Goal: Task Accomplishment & Management: Manage account settings

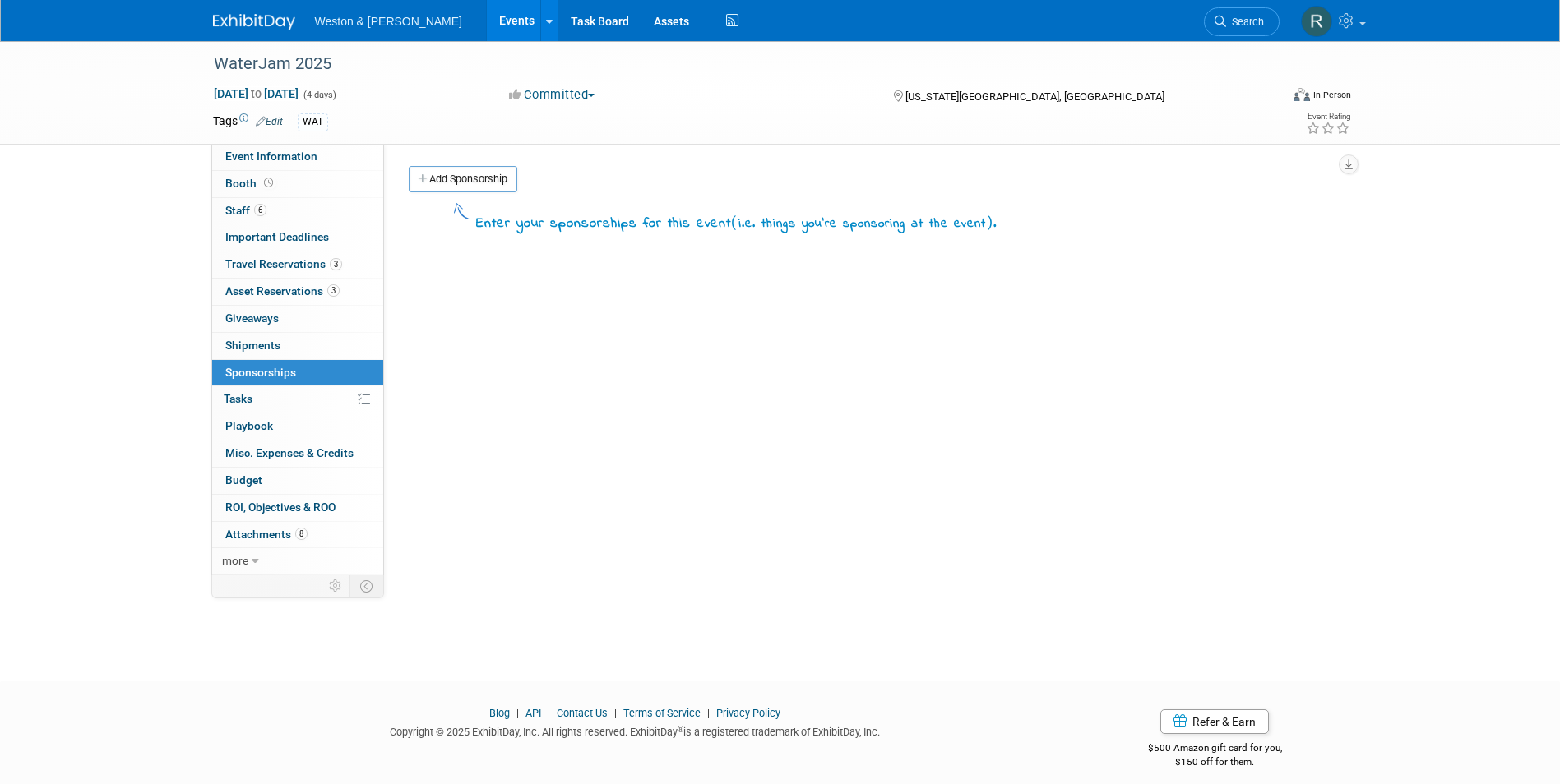
click at [775, 394] on div "Event Website: Edit [URL][DOMAIN_NAME] Event Venue Name: [US_STATE][GEOGRAPHIC_…" at bounding box center [866, 359] width 964 height 432
click at [431, 332] on div "Event Website: Edit [URL][DOMAIN_NAME] Event Venue Name: [US_STATE][GEOGRAPHIC_…" at bounding box center [866, 359] width 964 height 432
click at [257, 181] on span "Booth" at bounding box center [251, 184] width 51 height 13
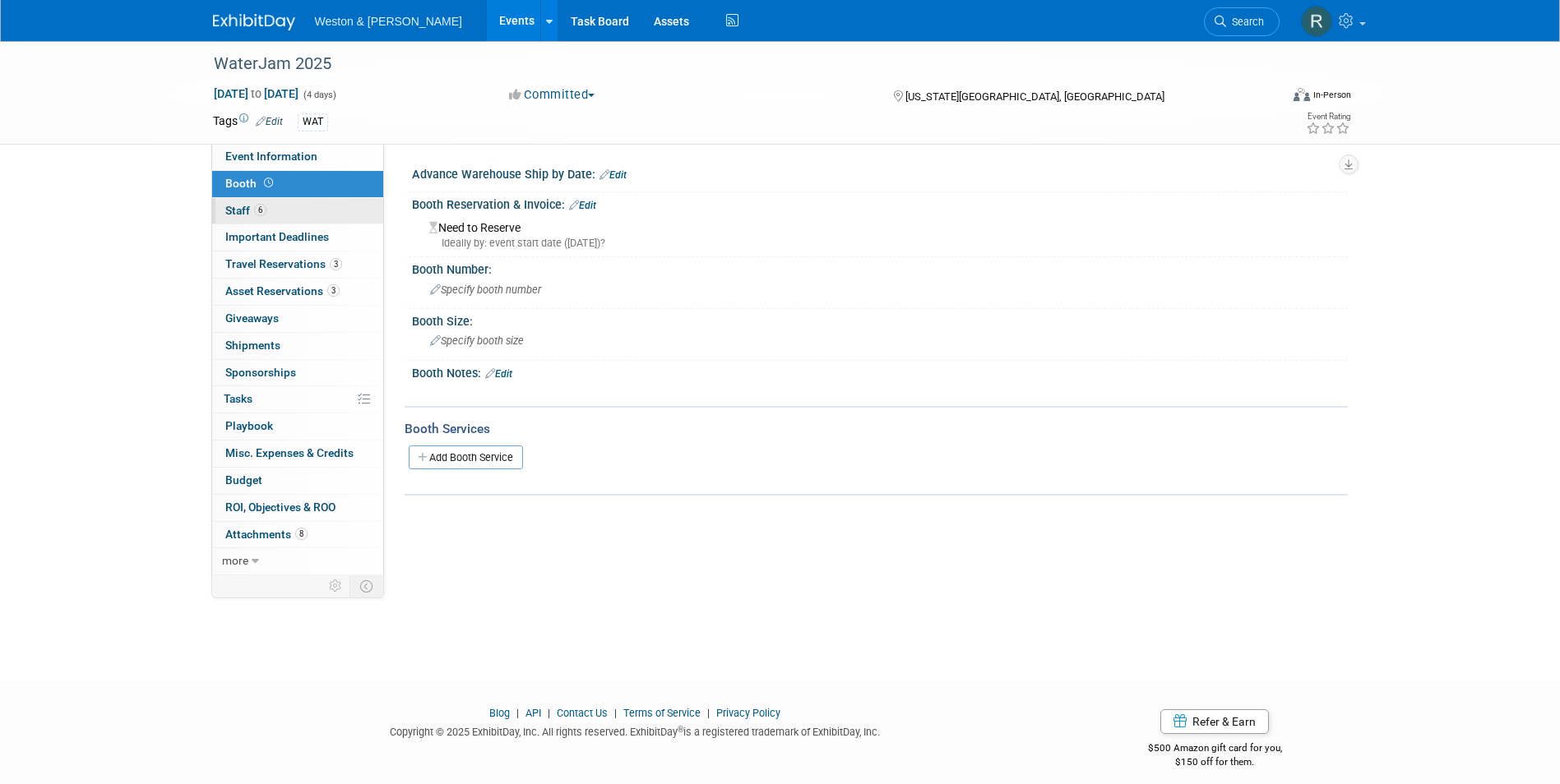
click at [277, 205] on link "6 Staff 6" at bounding box center [298, 211] width 172 height 27
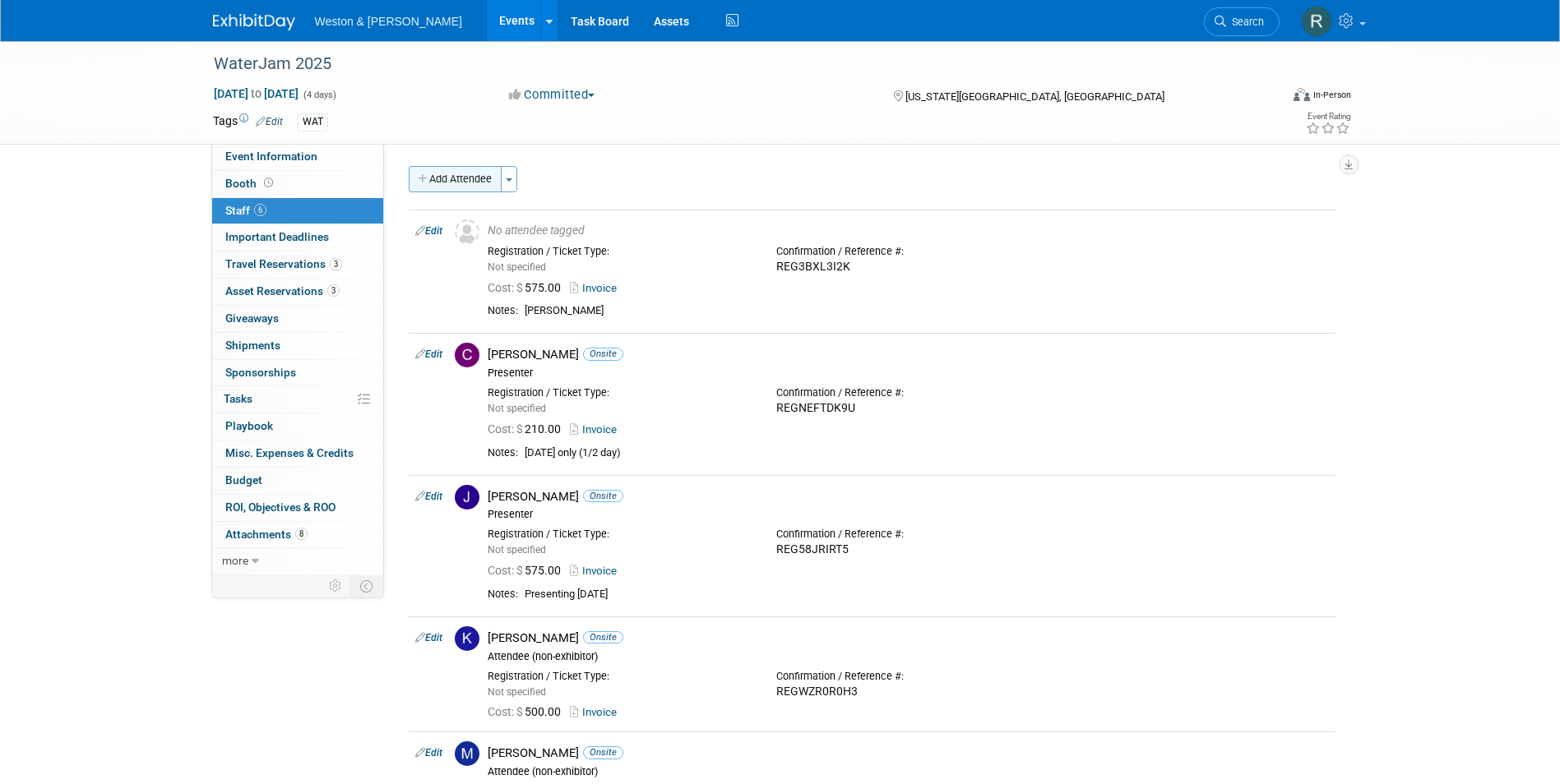
click at [459, 176] on button "Add Attendee" at bounding box center [456, 179] width 93 height 27
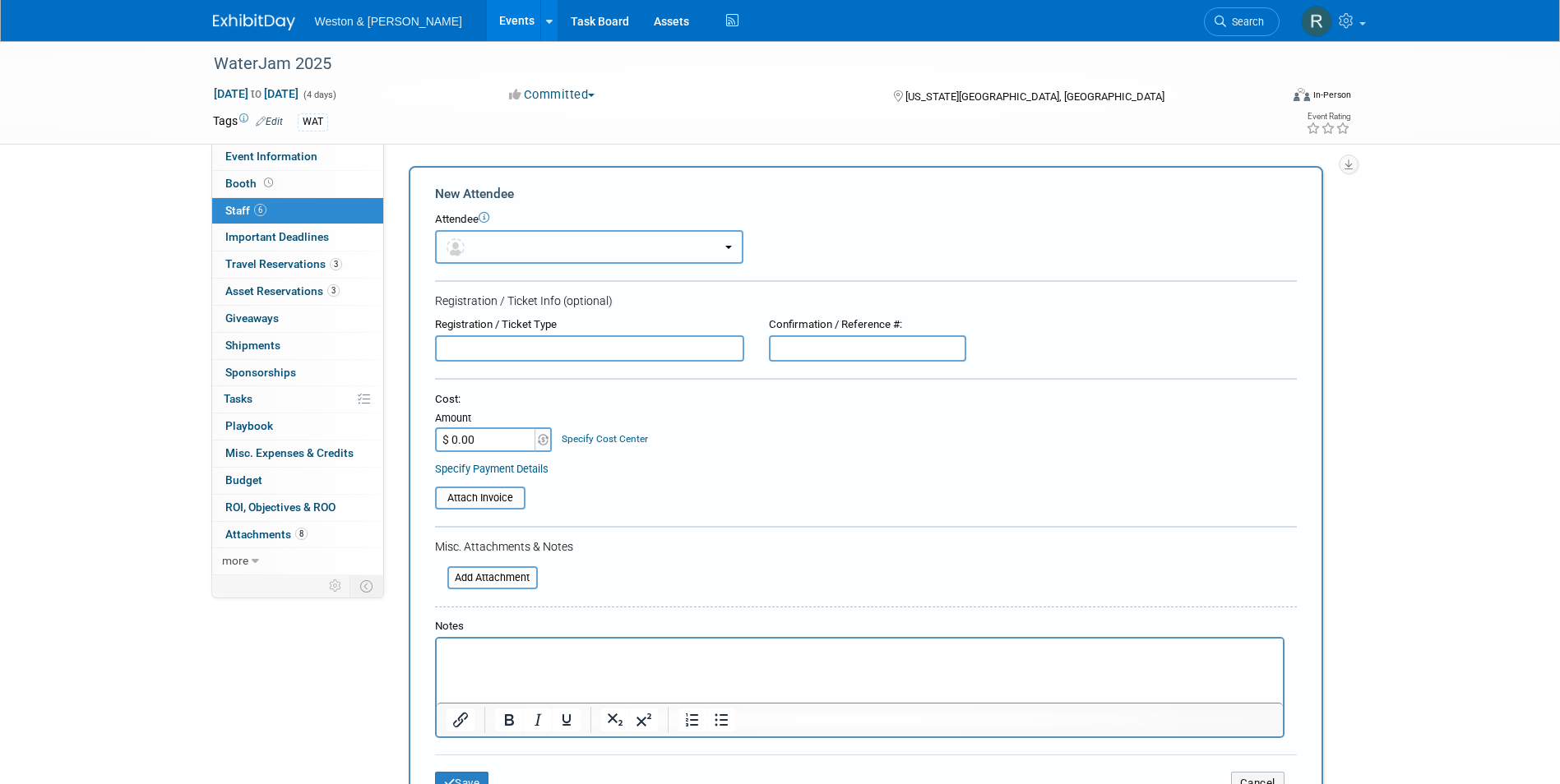
click at [502, 242] on button "button" at bounding box center [590, 247] width 309 height 33
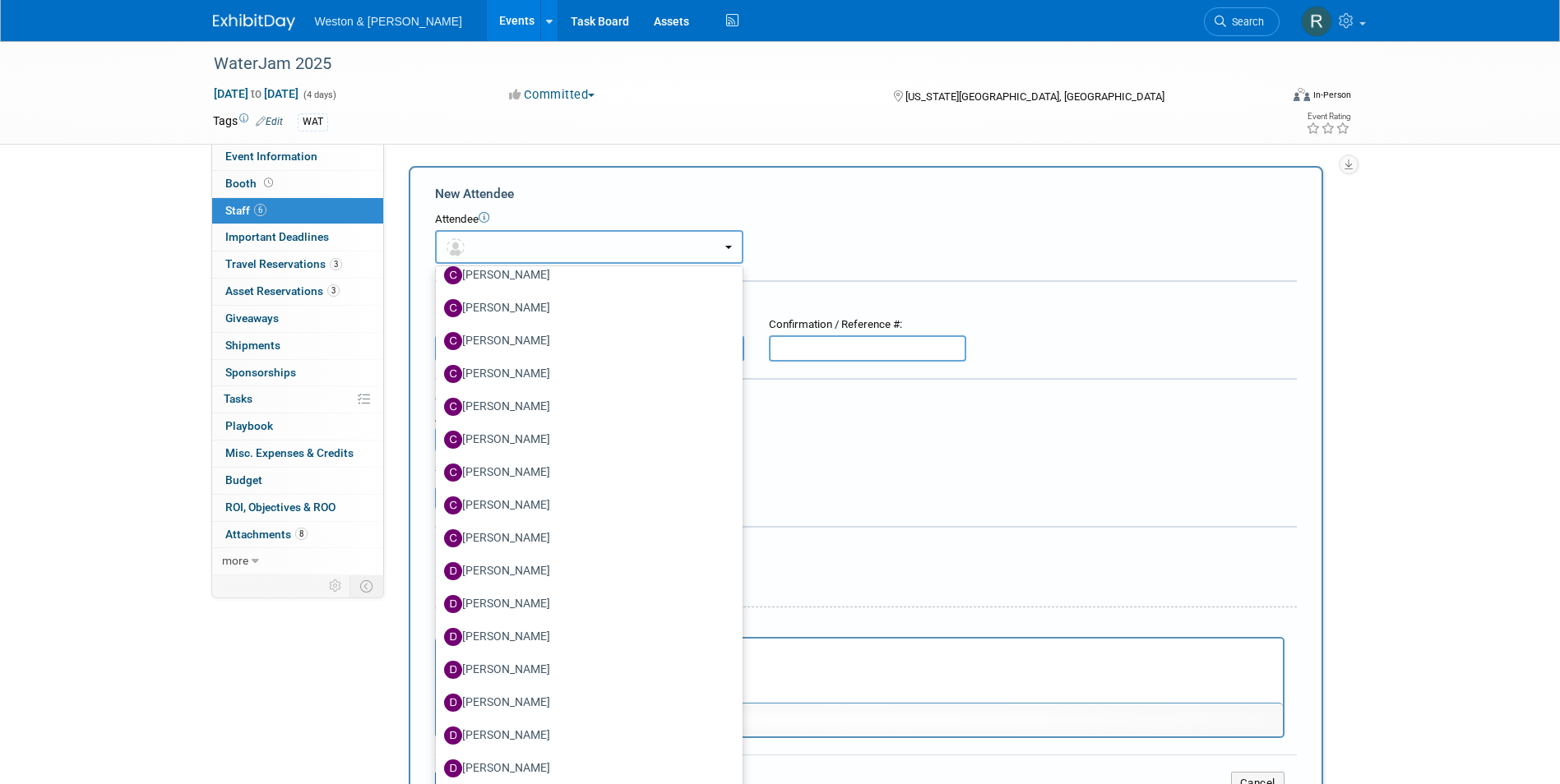
scroll to position [740, 0]
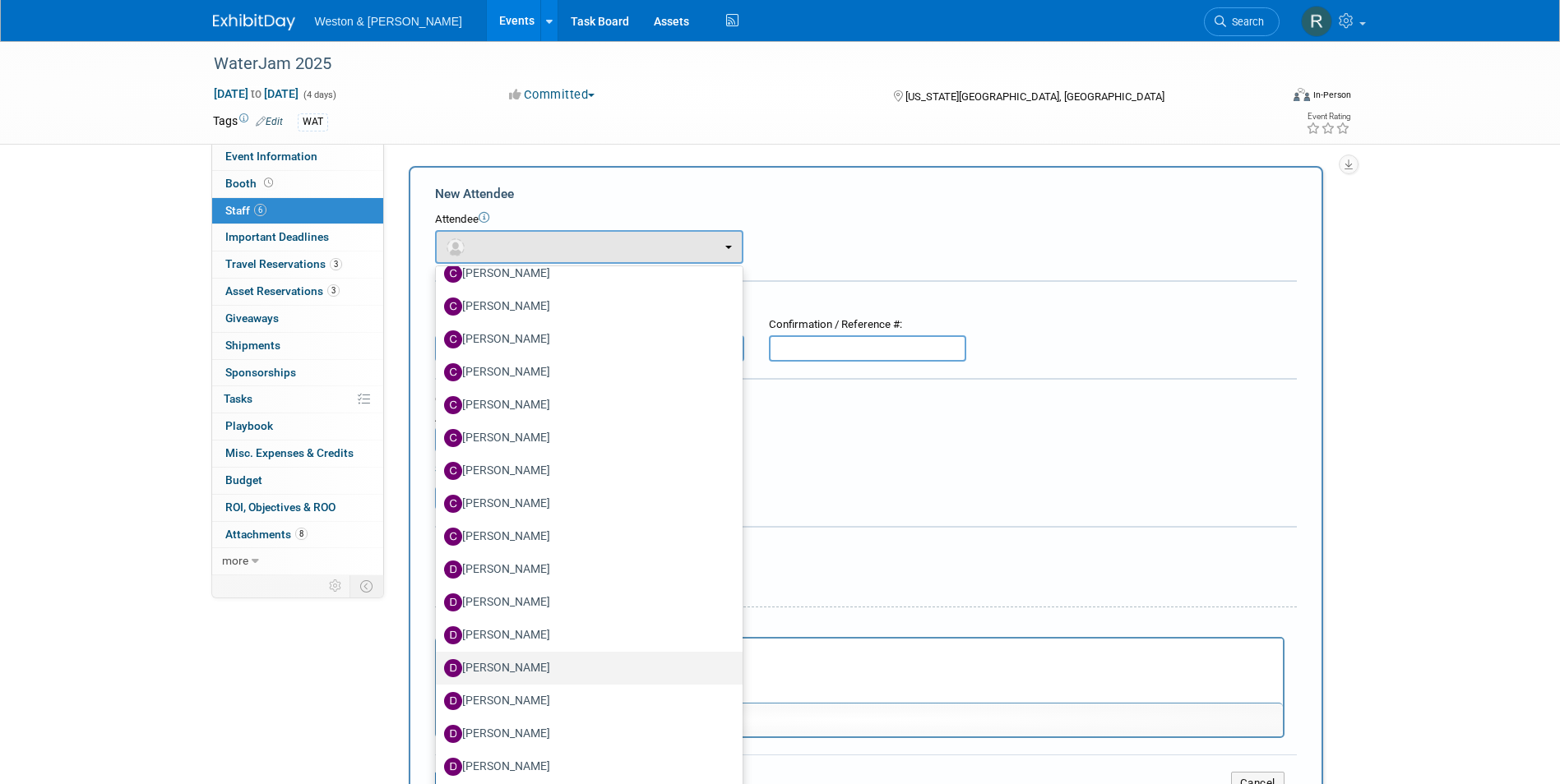
click at [506, 666] on label "[PERSON_NAME]" at bounding box center [585, 669] width 282 height 27
click at [438, 666] on input "[PERSON_NAME]" at bounding box center [433, 666] width 10 height 10
select select "abee5818-97b7-48c7-bd3e-fce30e4040f9"
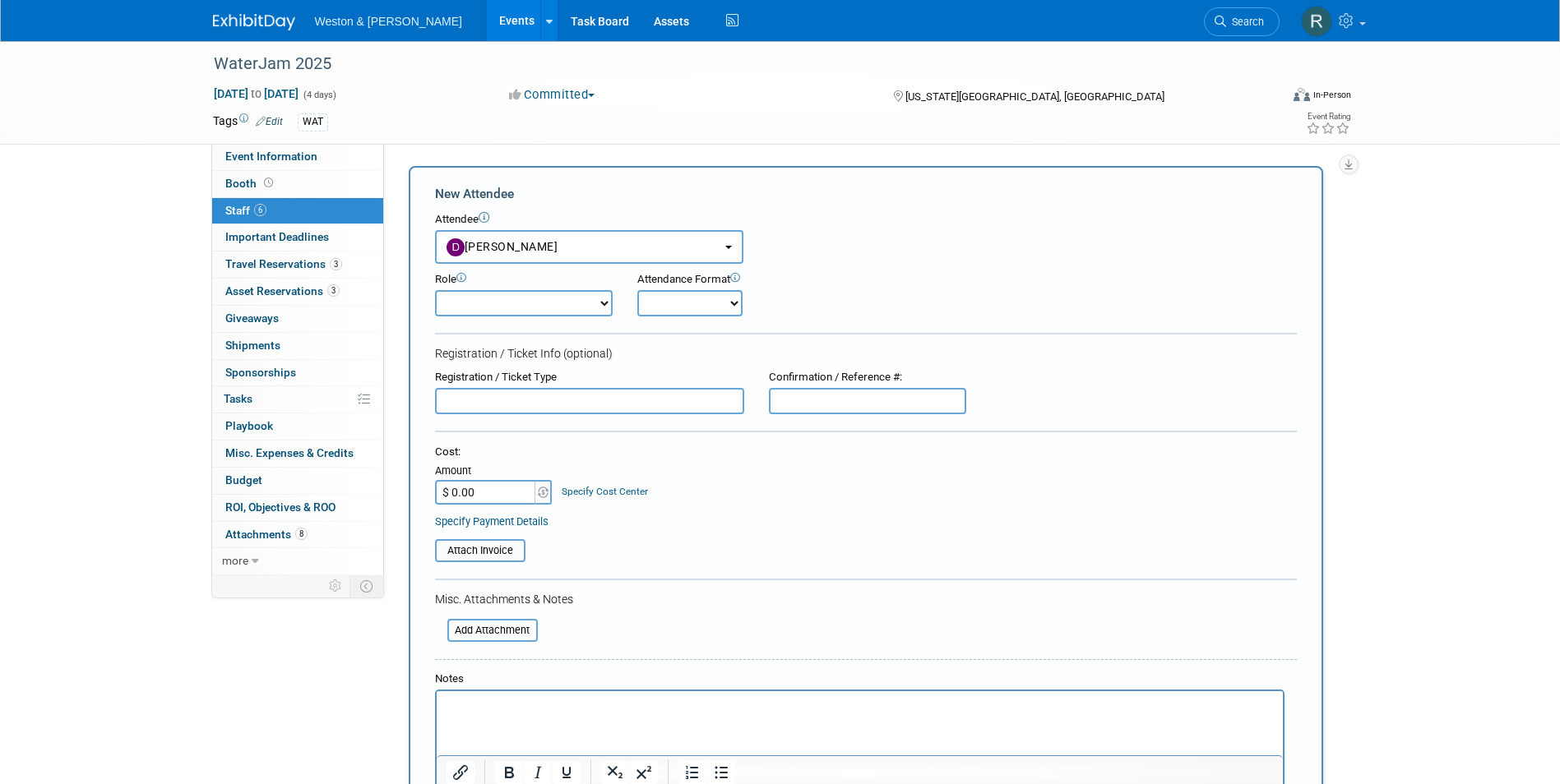
click at [606, 306] on select "Attendee (non-exhibitor) Demonstrator Host Planner Presenter Sales Representati…" at bounding box center [524, 304] width 177 height 27
click at [724, 297] on select "Onsite Remote" at bounding box center [690, 304] width 105 height 27
select select "1"
click at [638, 291] on select "Onsite Remote" at bounding box center [690, 304] width 105 height 27
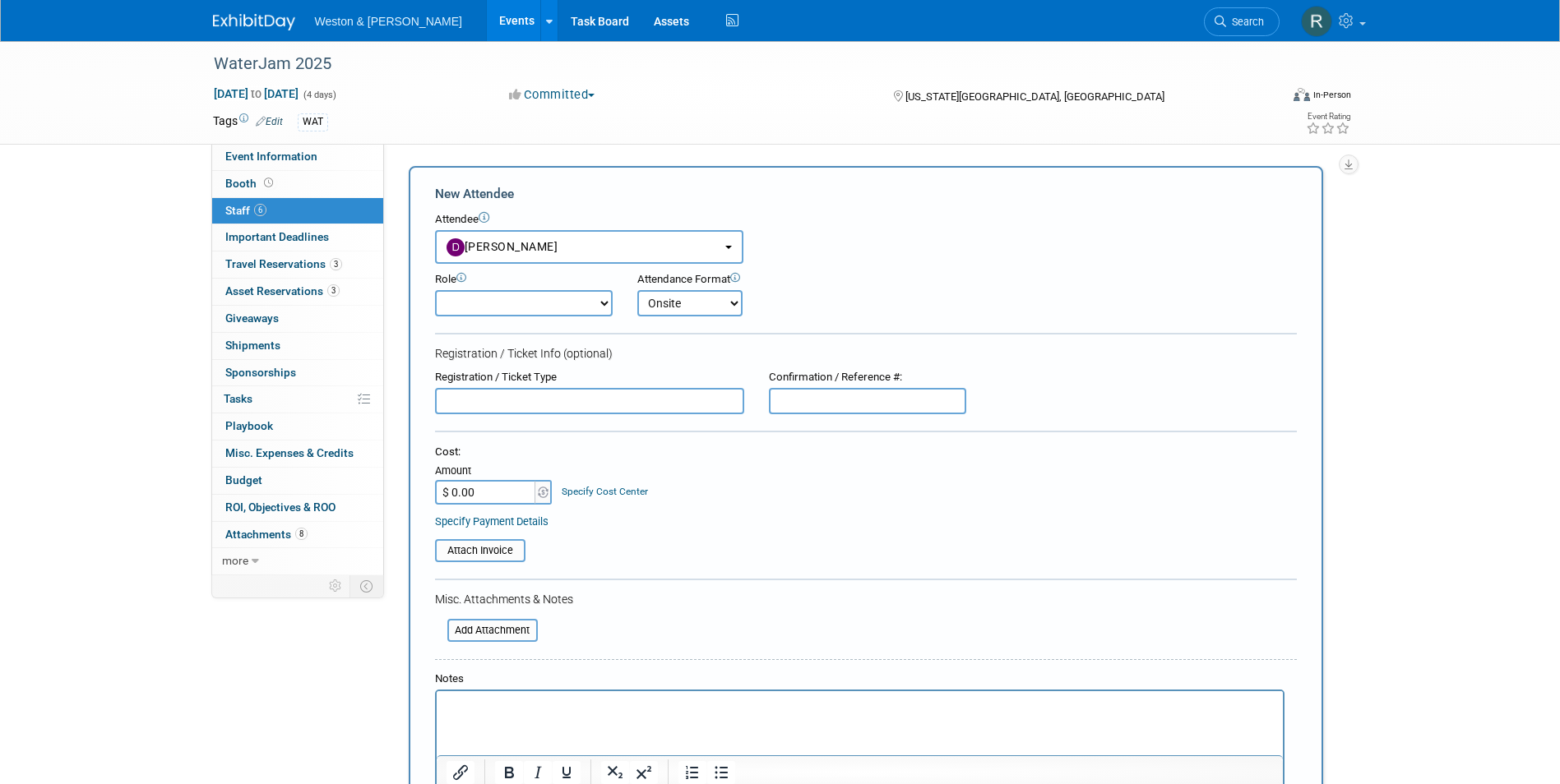
click at [704, 474] on div "Cost: Amount $ 0.00 Specify Cost Center Cost Center -- Not Specified --" at bounding box center [866, 474] width 862 height 60
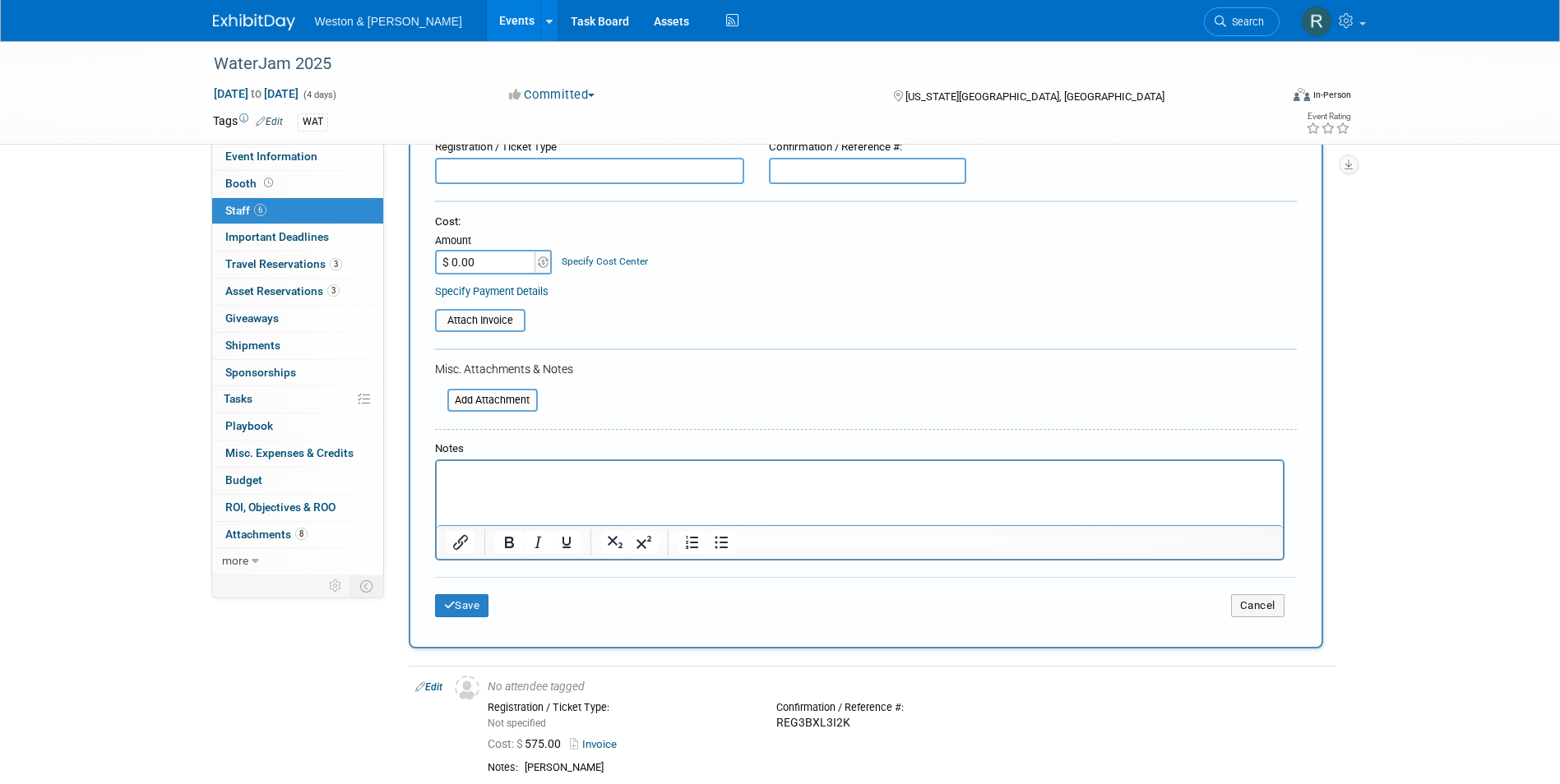
scroll to position [247, 0]
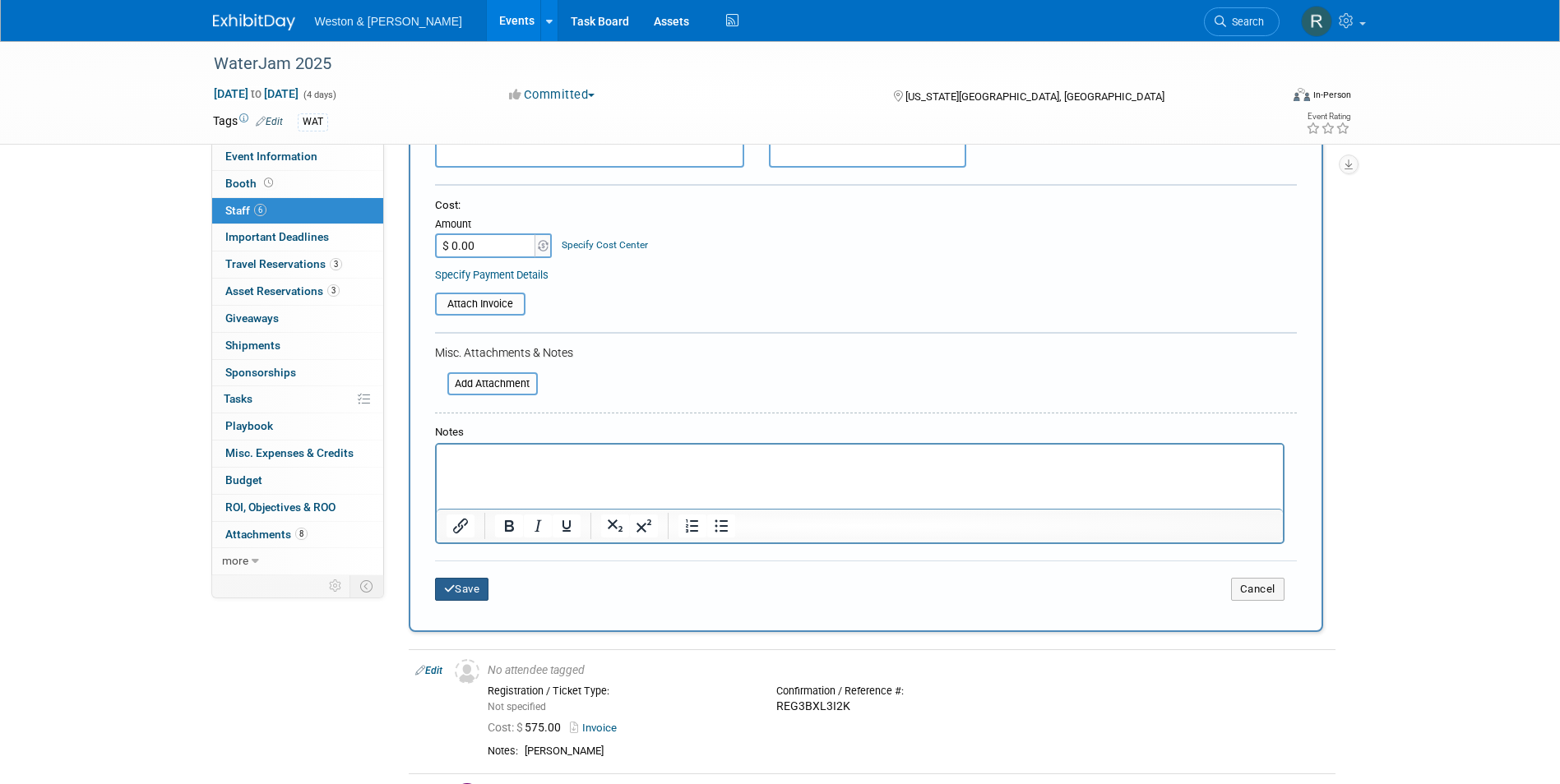
click at [454, 587] on icon "submit" at bounding box center [450, 589] width 11 height 10
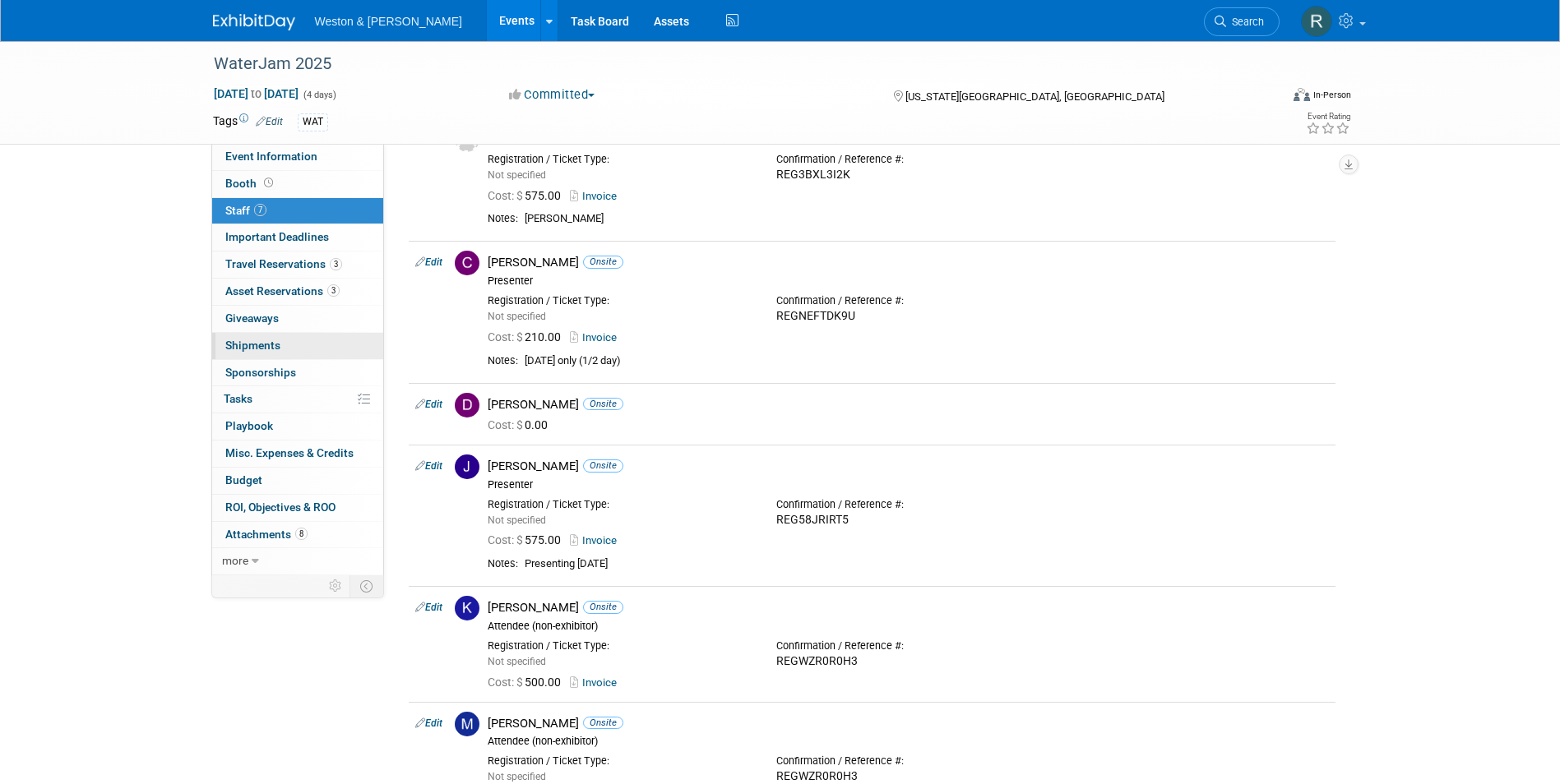
scroll to position [82, 0]
